Goal: Go to known website: Access a specific website the user already knows

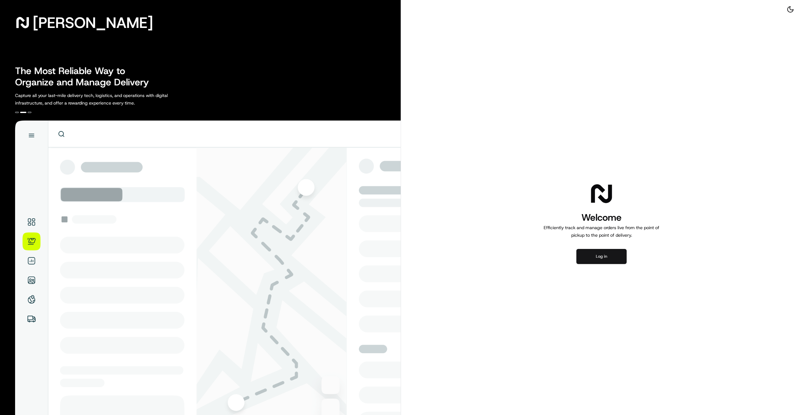
click at [599, 255] on button "Log in" at bounding box center [601, 256] width 50 height 15
